Goal: Check status: Check status

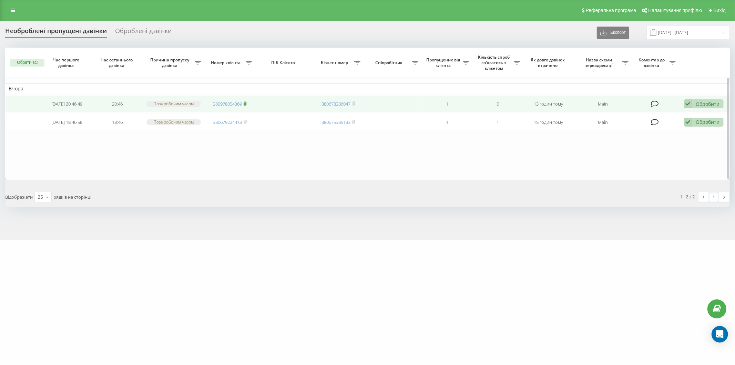
click at [247, 102] on icon at bounding box center [245, 103] width 3 height 4
click at [230, 103] on link "380978054369" at bounding box center [227, 104] width 29 height 6
click at [235, 106] on link "380978054369" at bounding box center [227, 104] width 29 height 6
click at [230, 104] on link "380978054369" at bounding box center [227, 104] width 29 height 6
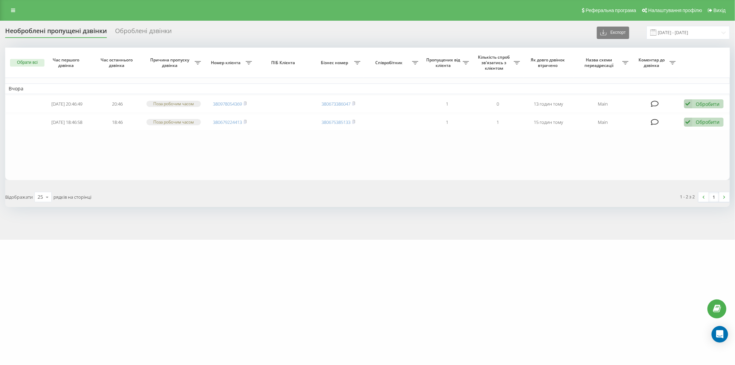
drag, startPoint x: 499, startPoint y: 240, endPoint x: 29, endPoint y: 21, distance: 518.5
click at [491, 233] on div "brocar.shop Проекти brocar.shop Дашборд Центр звернень Журнал дзвінків Журнал п…" at bounding box center [367, 182] width 735 height 365
